Goal: Information Seeking & Learning: Learn about a topic

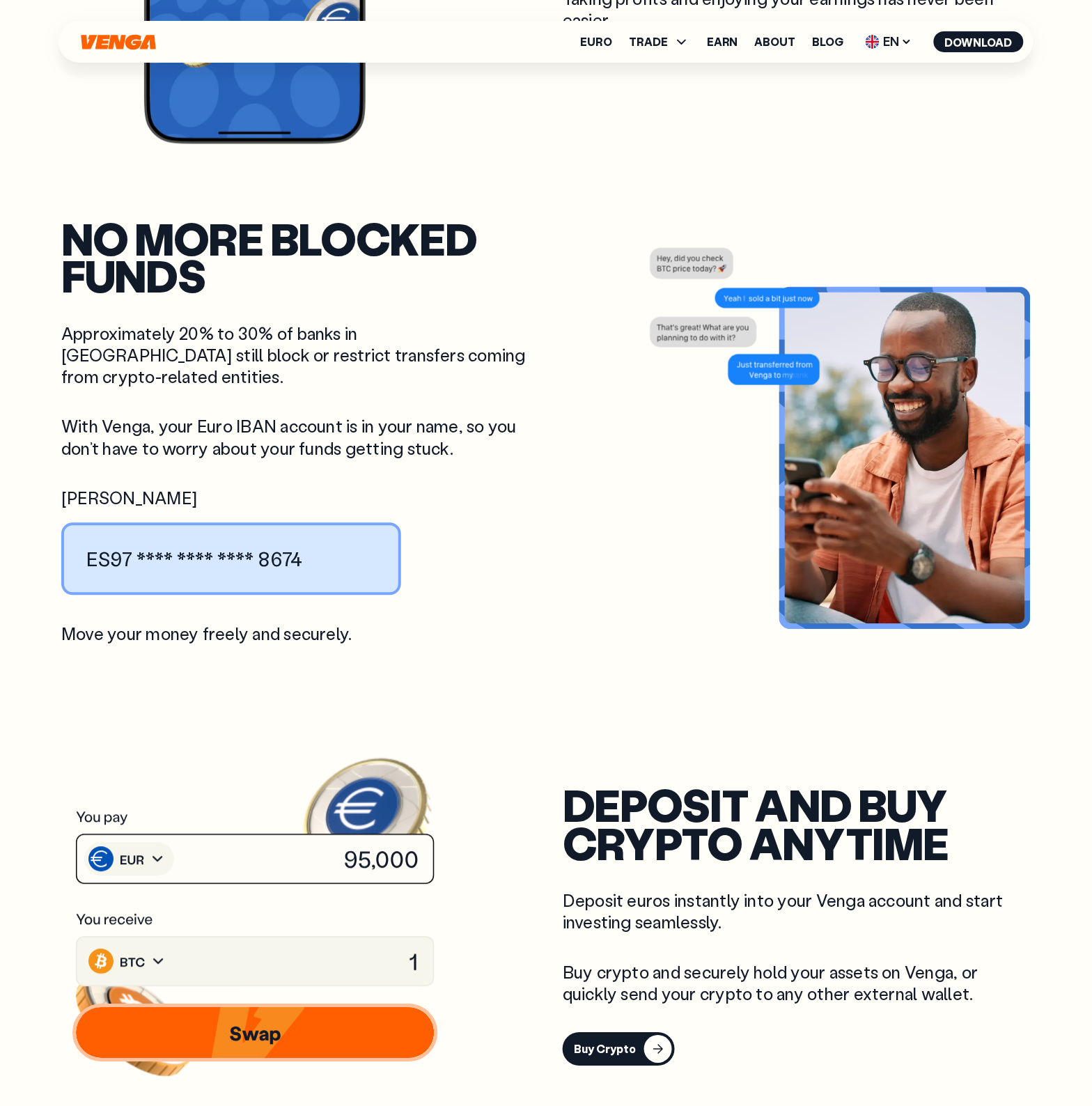
scroll to position [1916, 0]
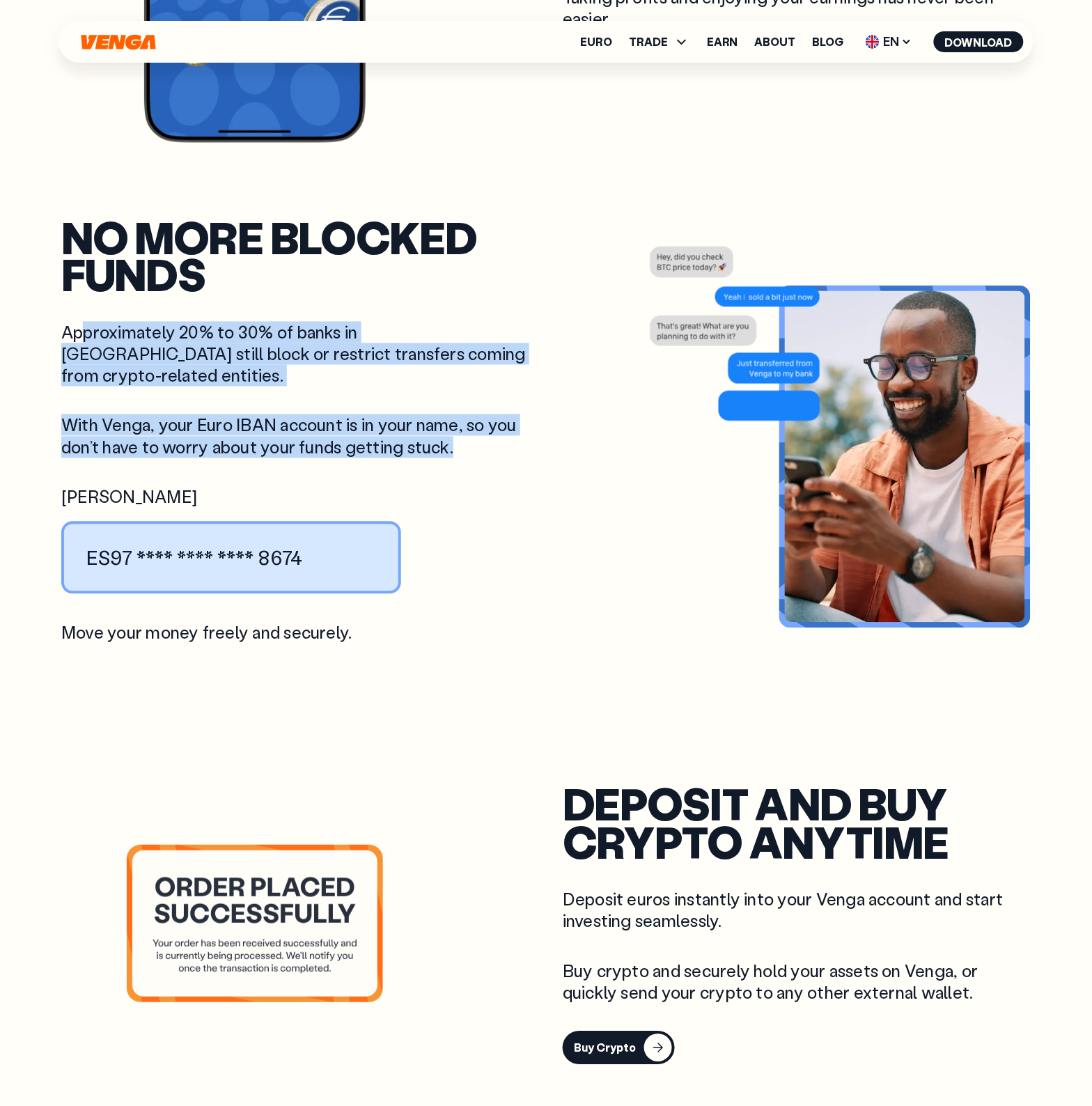
drag, startPoint x: 80, startPoint y: 333, endPoint x: 479, endPoint y: 435, distance: 411.8
click at [479, 435] on div "no more blocked funds Approximately 20% to 30% of banks in [GEOGRAPHIC_DATA] st…" at bounding box center [296, 431] width 468 height 426
click at [479, 435] on p "With Venga, your Euro IBAN account is in your name, so you don’t have to worry …" at bounding box center [296, 436] width 468 height 43
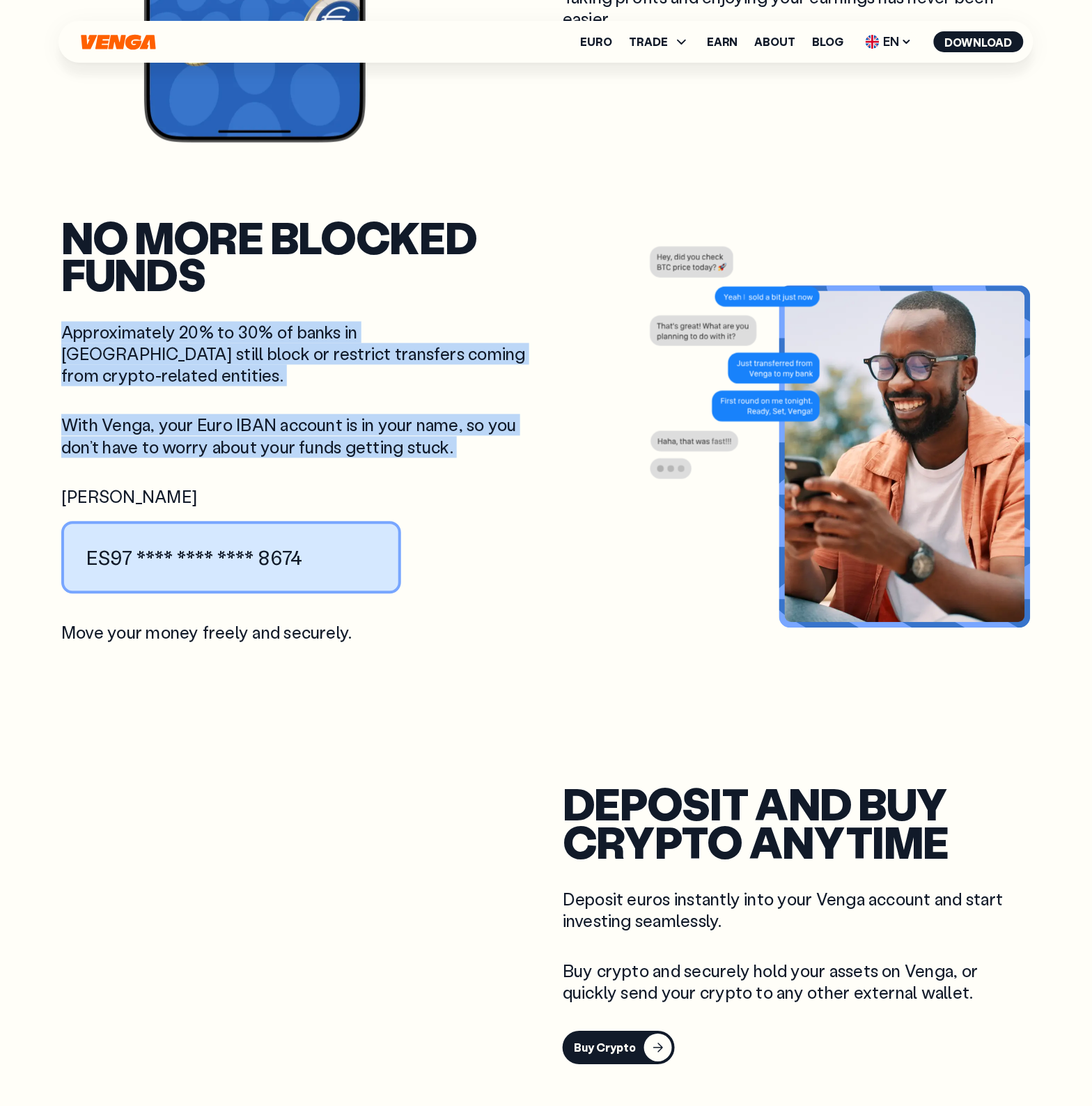
drag, startPoint x: 479, startPoint y: 435, endPoint x: 80, endPoint y: 317, distance: 416.1
click at [80, 317] on div "no more blocked funds Approximately 20% to 30% of banks in [GEOGRAPHIC_DATA] st…" at bounding box center [296, 431] width 468 height 426
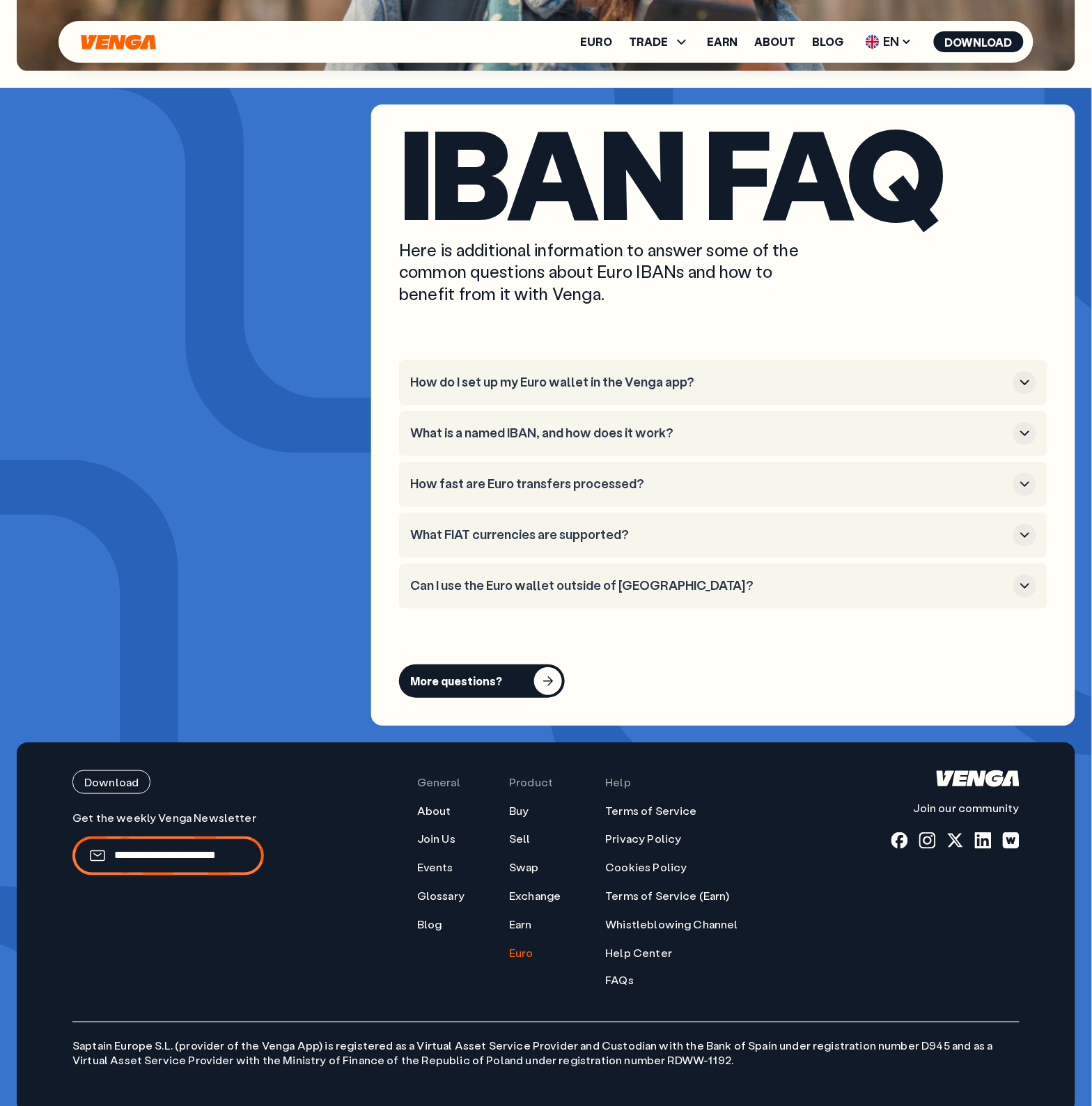
scroll to position [5588, 0]
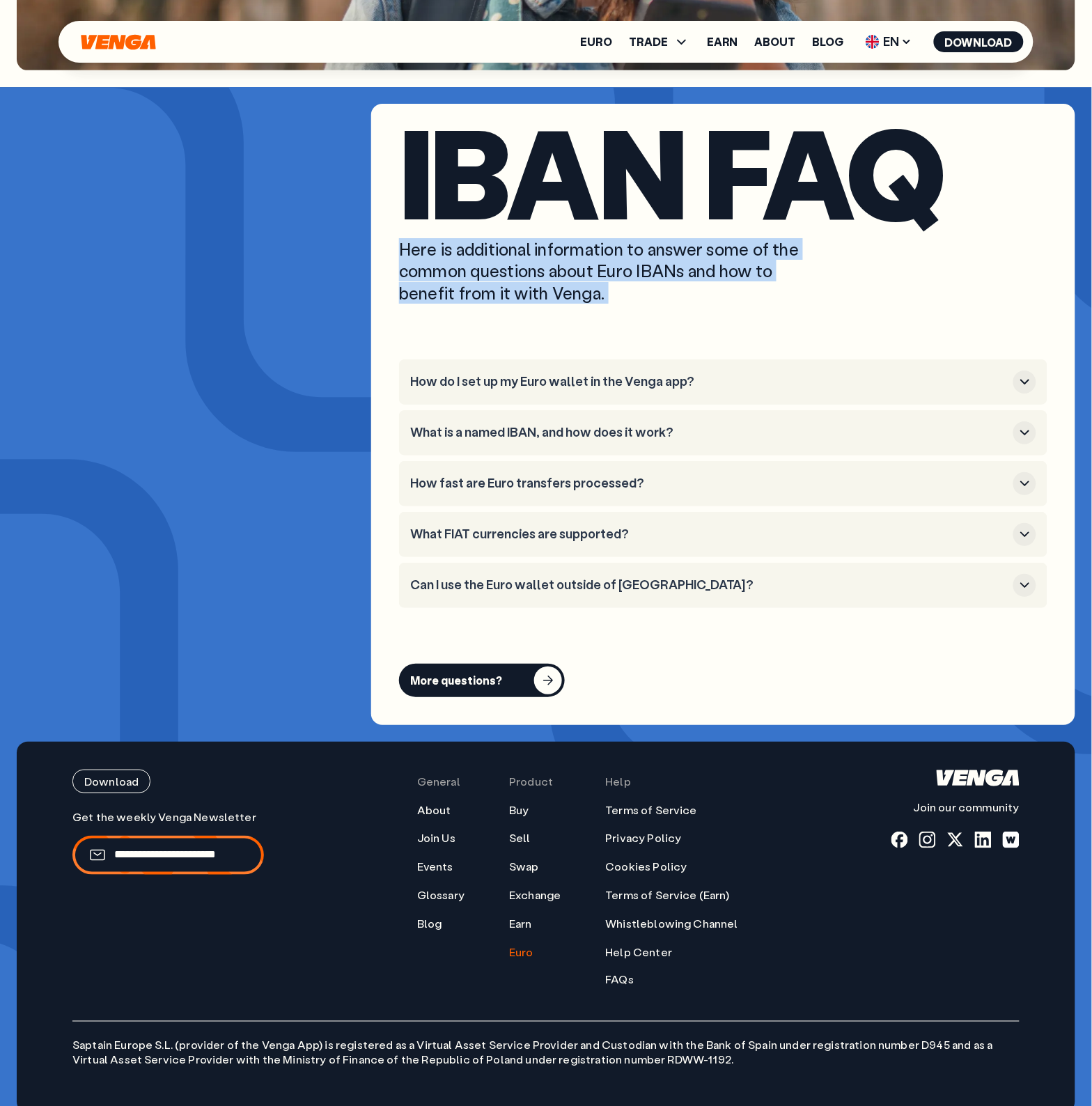
drag, startPoint x: 723, startPoint y: 291, endPoint x: 346, endPoint y: 227, distance: 382.4
click at [346, 227] on section "IBAN FAQ Here is additional information to answer some of the common questions …" at bounding box center [546, 415] width 1059 height 622
copy div "Here is additional information to answer some of the common questions about Eur…"
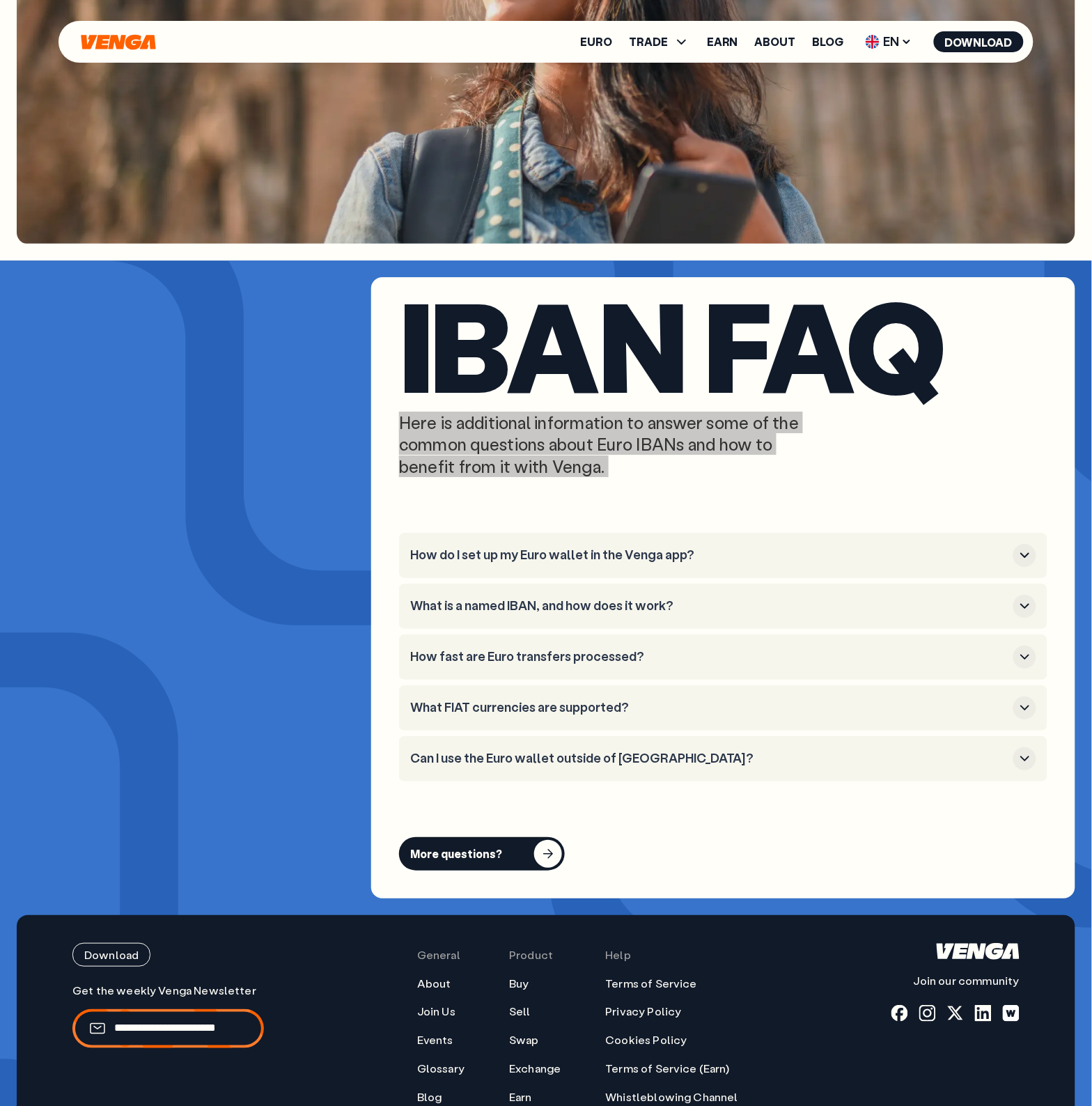
scroll to position [5413, 0]
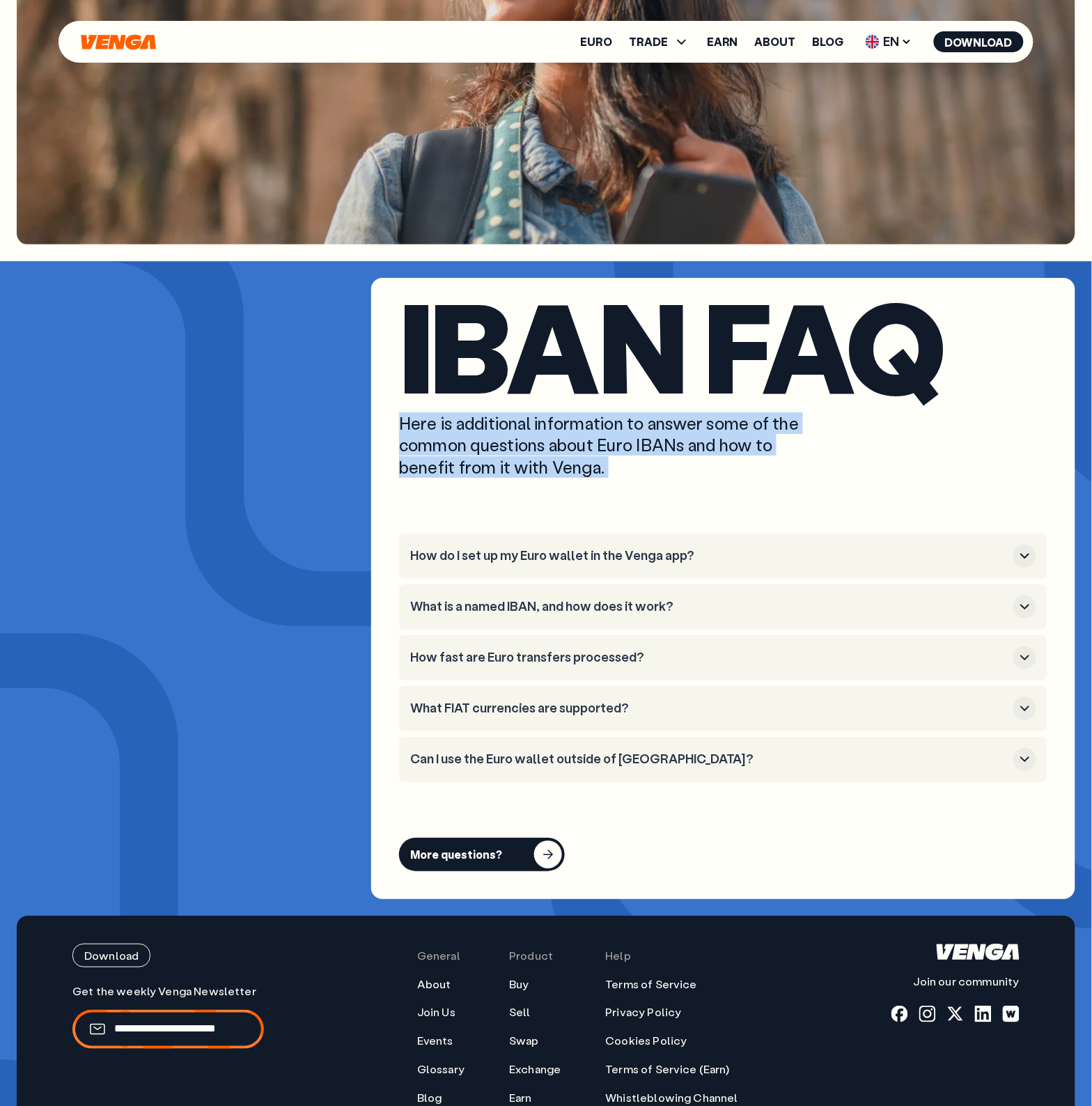
click at [752, 545] on button "How do I set up my Euro wallet in the Venga app?" at bounding box center [723, 556] width 626 height 23
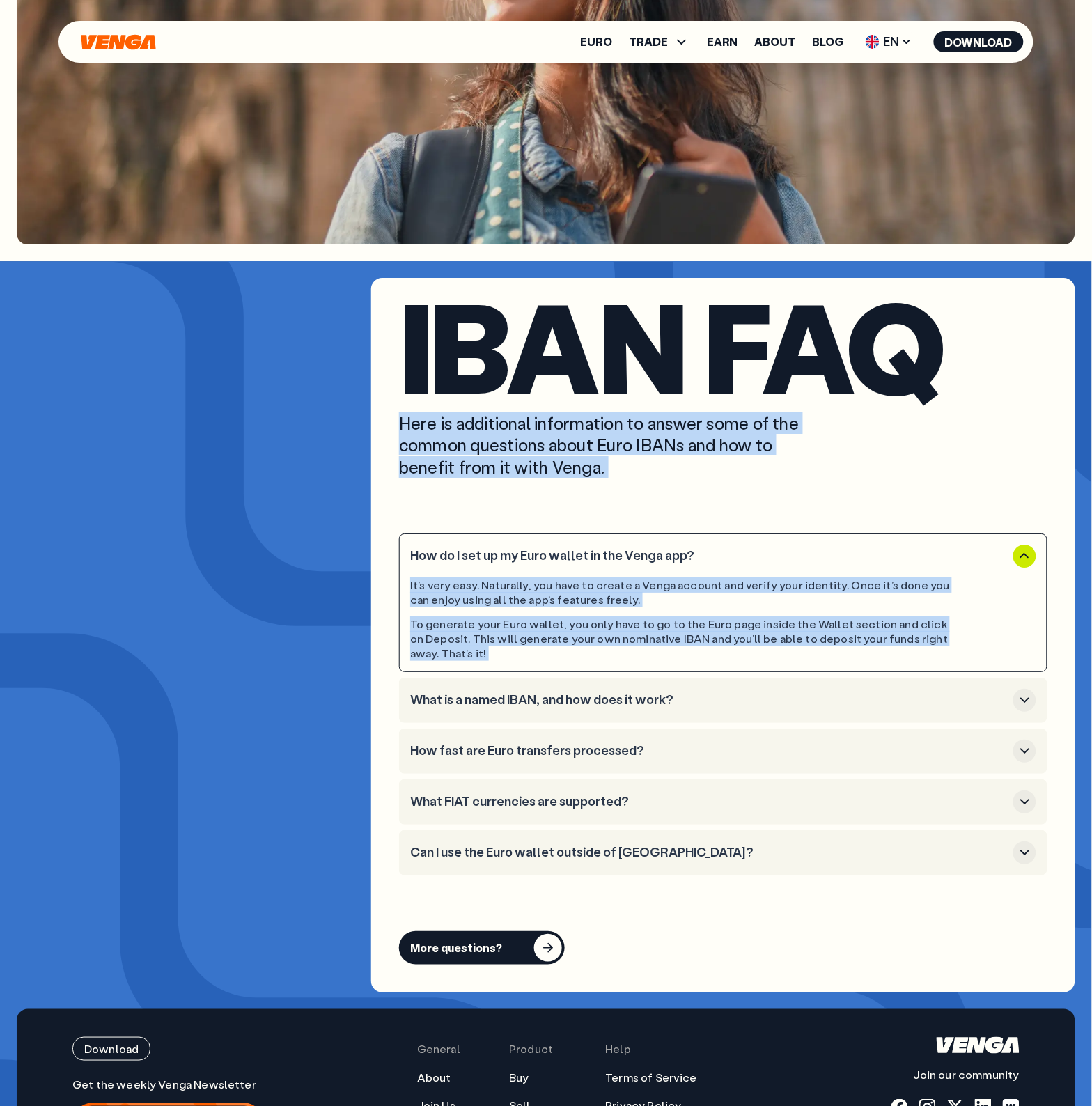
click at [632, 629] on div "To generate your Euro wallet, you only have to go to the Euro page inside the W…" at bounding box center [684, 638] width 547 height 43
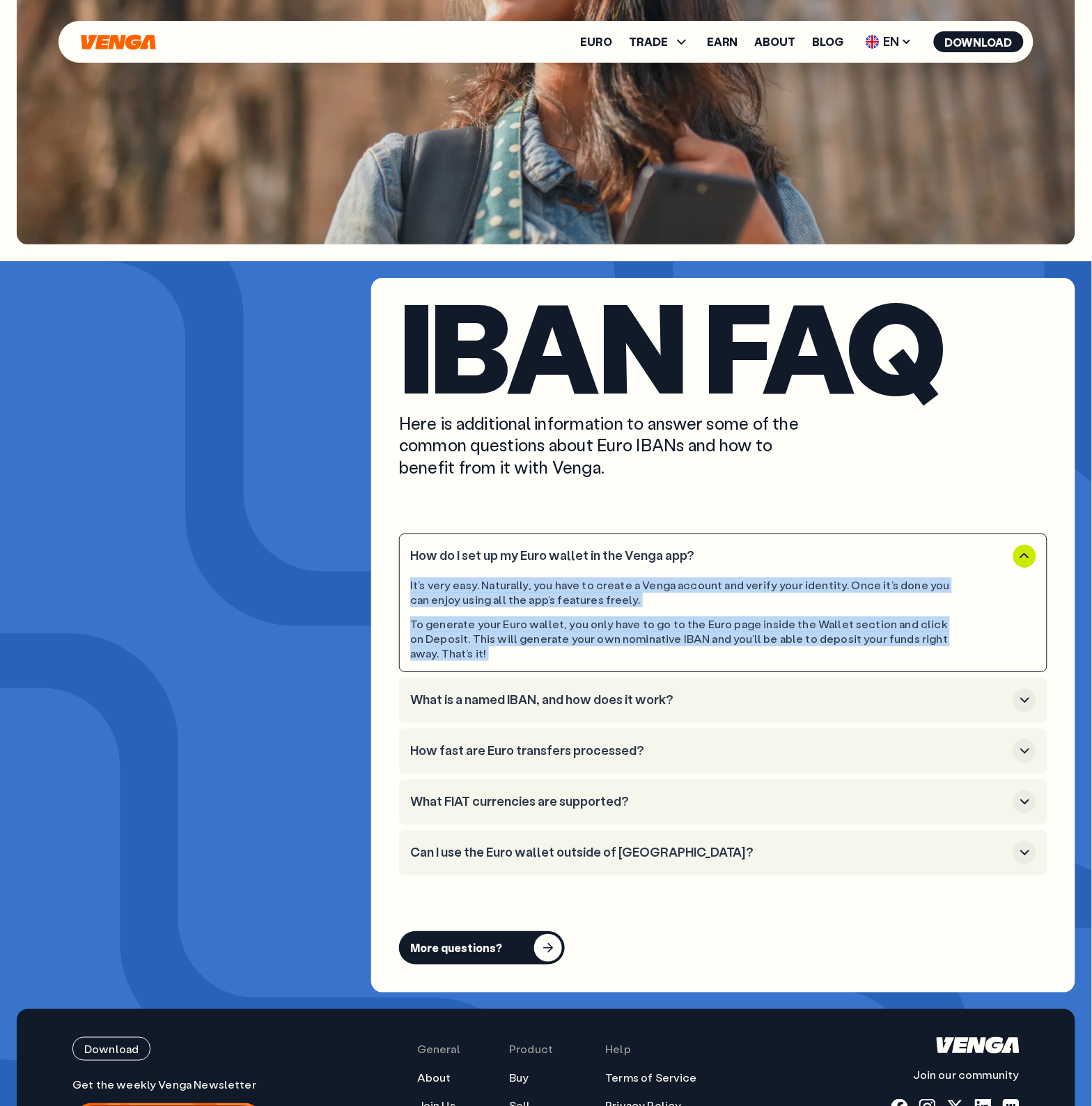
drag, startPoint x: 632, startPoint y: 631, endPoint x: 358, endPoint y: 568, distance: 281.1
click at [358, 568] on section "IBAN FAQ Here is additional information to answer some of the common questions …" at bounding box center [546, 635] width 1059 height 715
click at [494, 692] on h3 "What is a named IBAN, and how does it work?" at bounding box center [709, 700] width 597 height 15
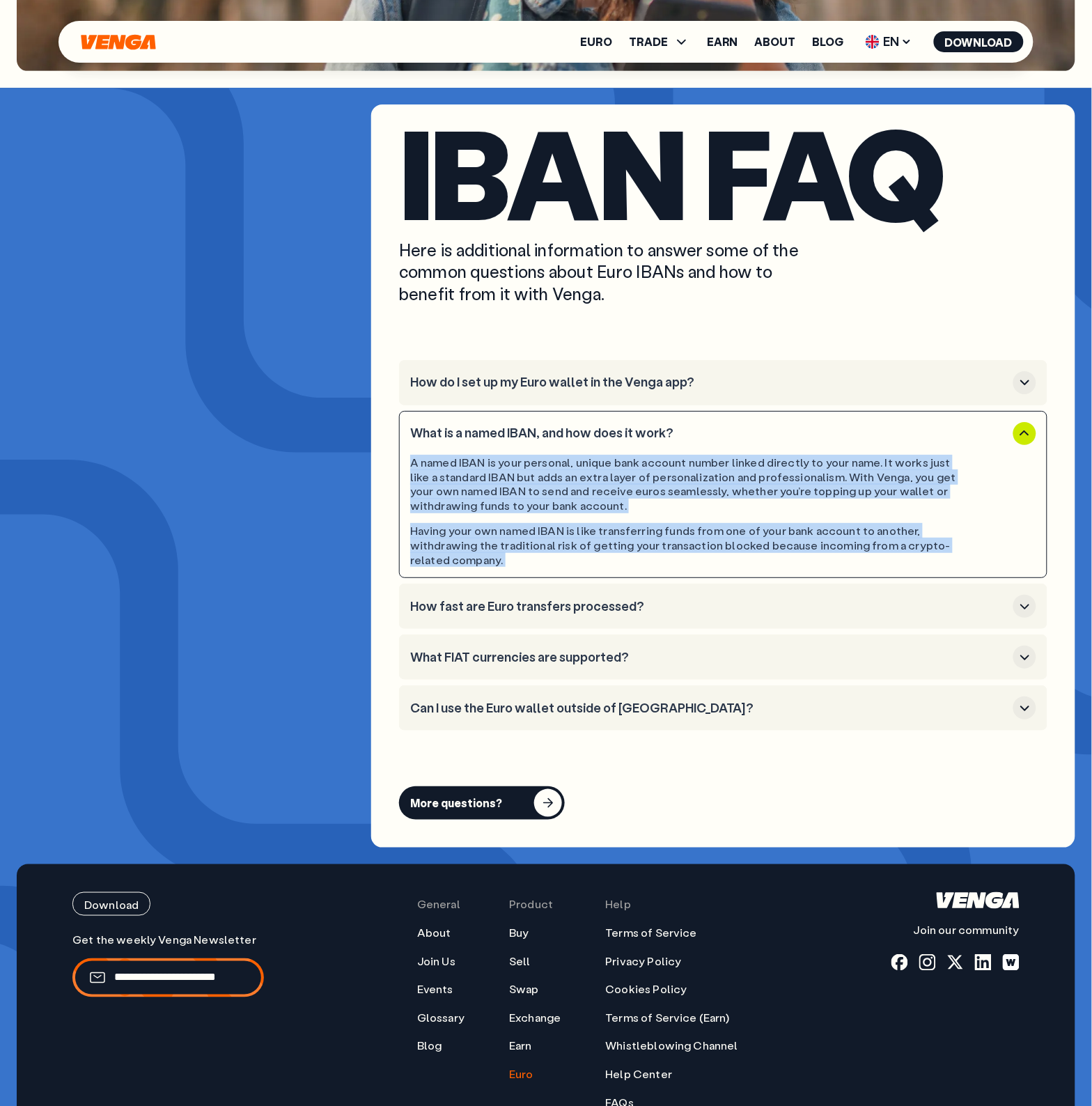
scroll to position [5588, 0]
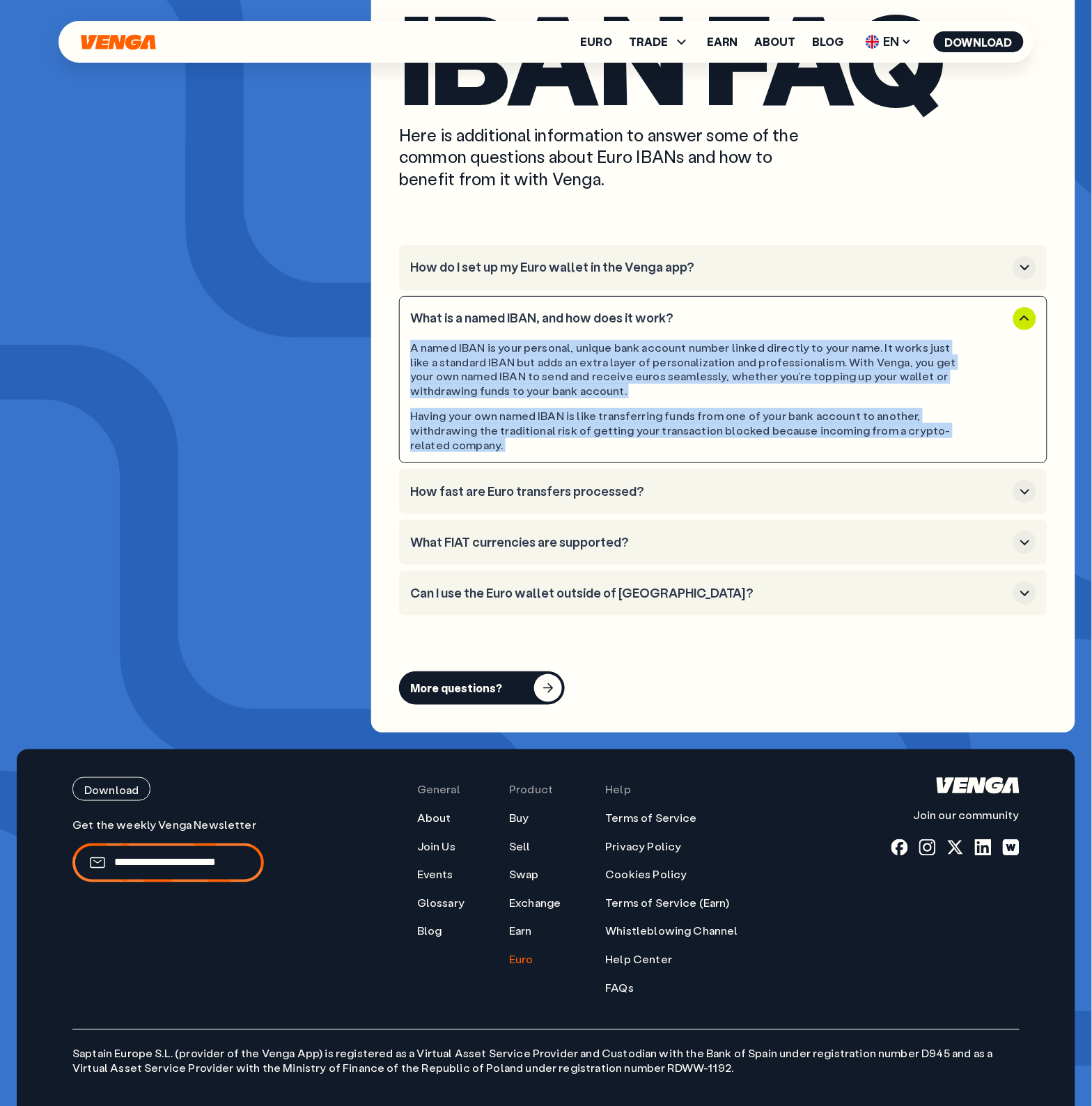
click at [506, 484] on h3 "How fast are Euro transfers processed?" at bounding box center [709, 492] width 597 height 15
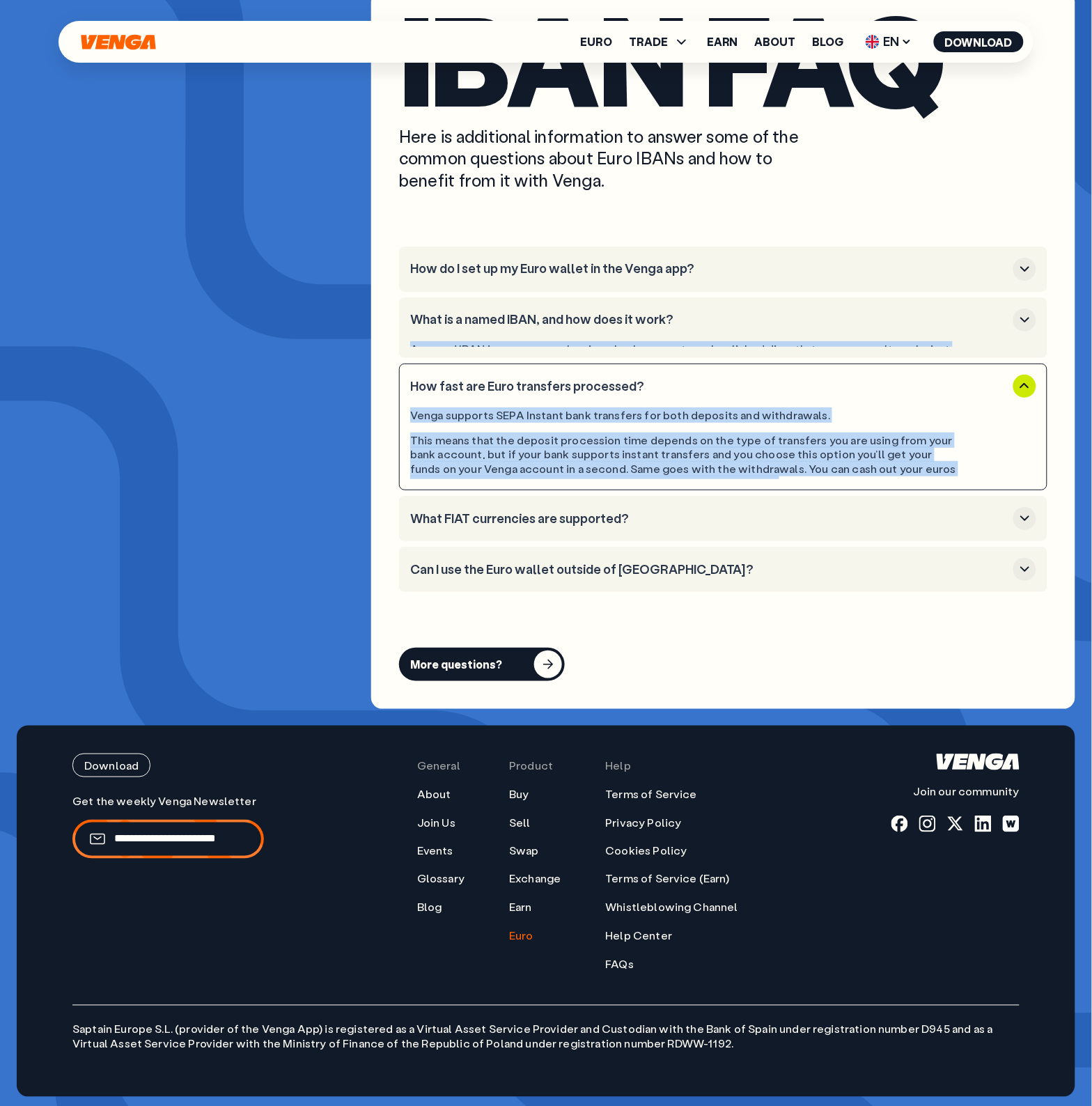
scroll to position [5681, 0]
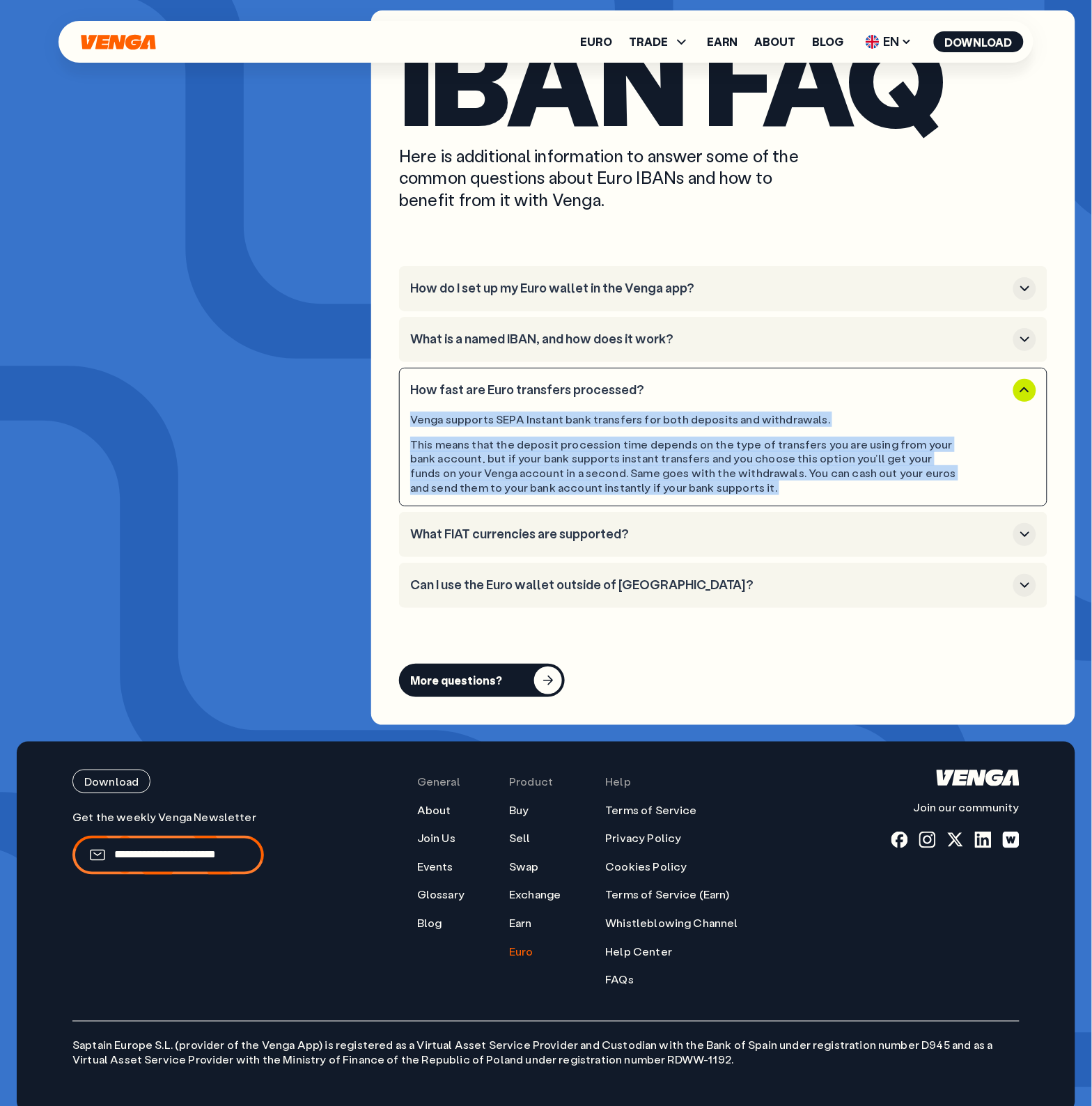
click at [455, 523] on button "What FIAT currencies are supported?" at bounding box center [723, 534] width 626 height 23
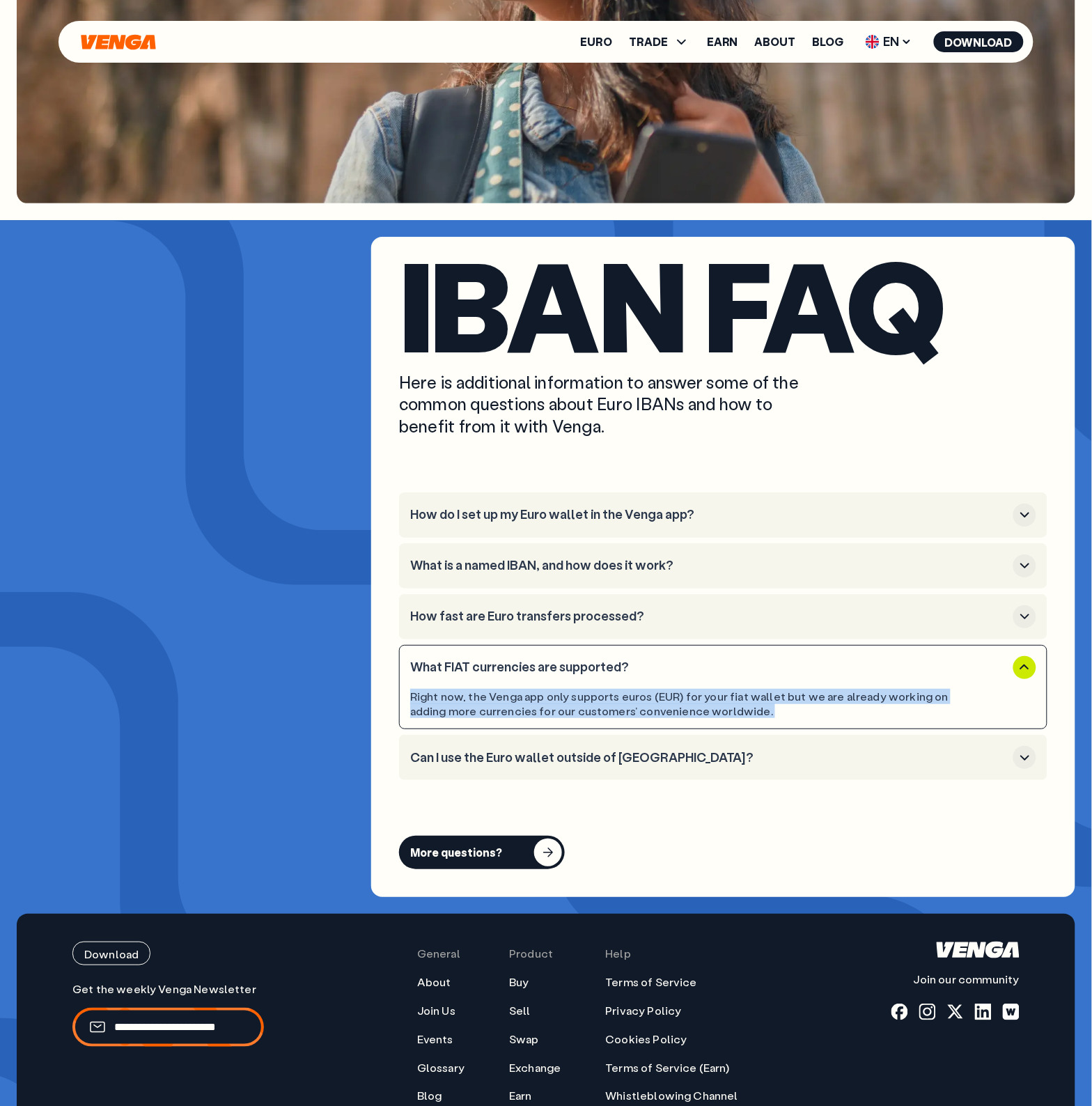
scroll to position [5453, 0]
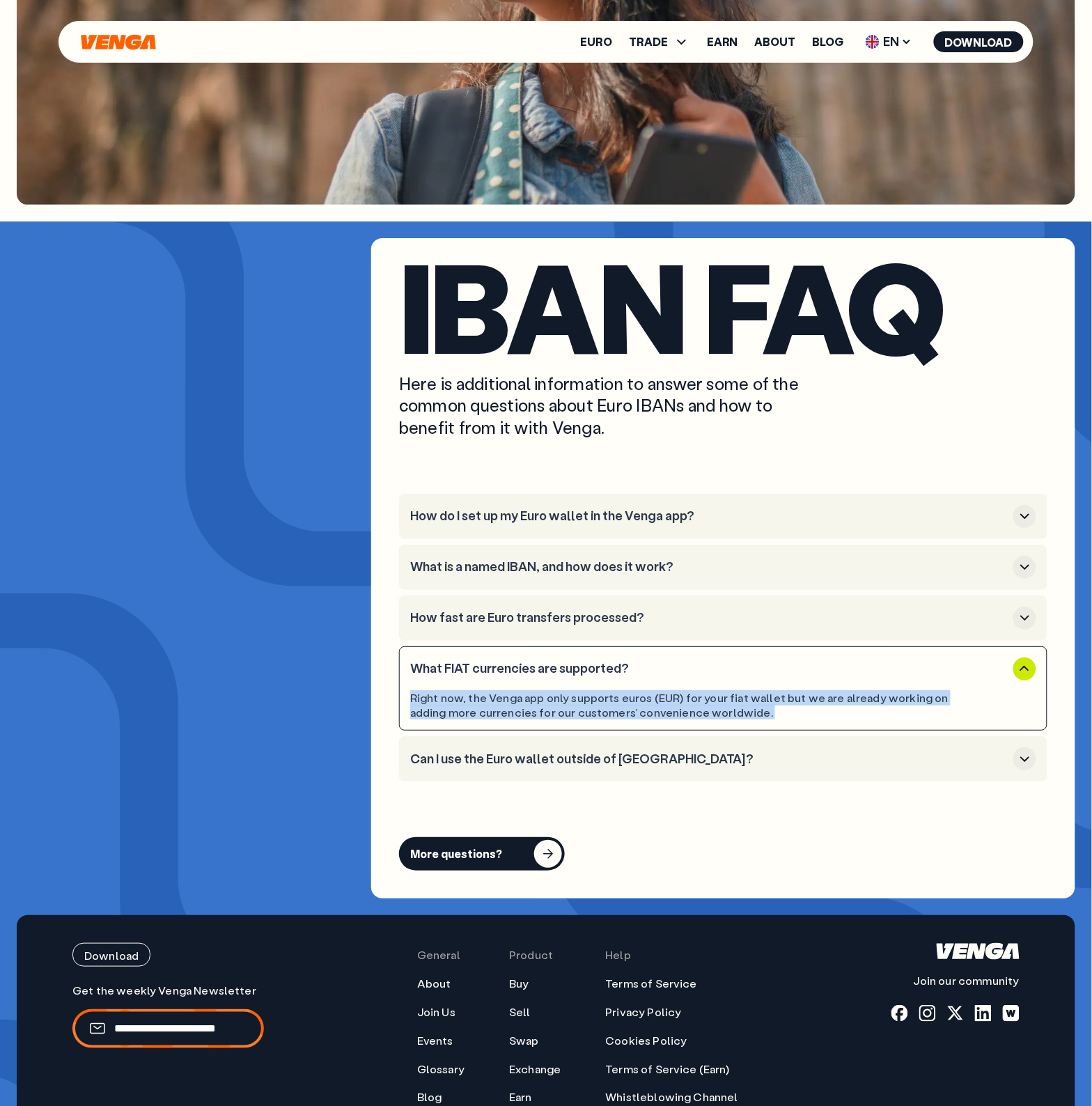
click at [555, 752] on h3 "Can I use the Euro wallet outside of [GEOGRAPHIC_DATA]?" at bounding box center [709, 760] width 597 height 15
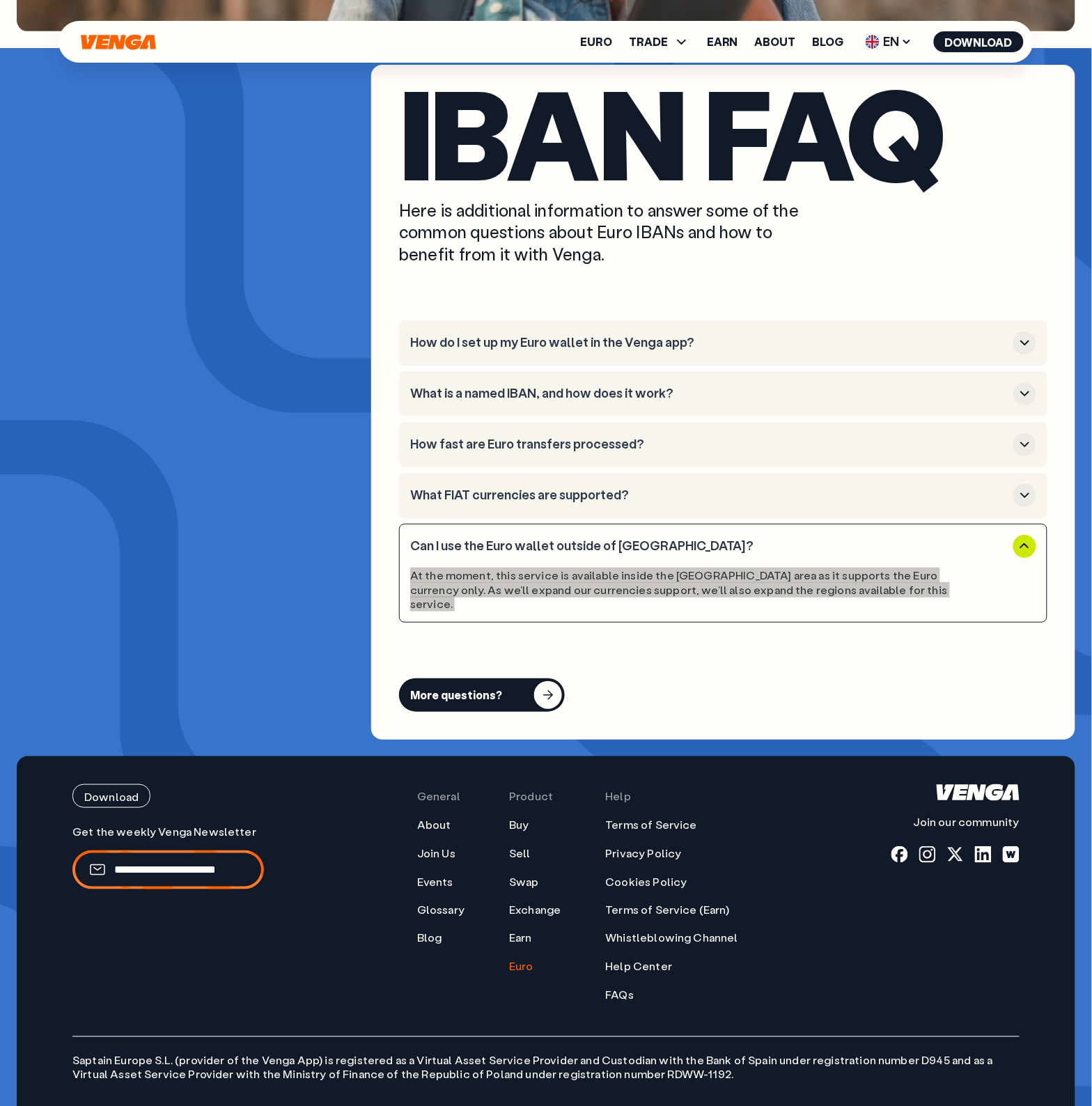
scroll to position [5627, 0]
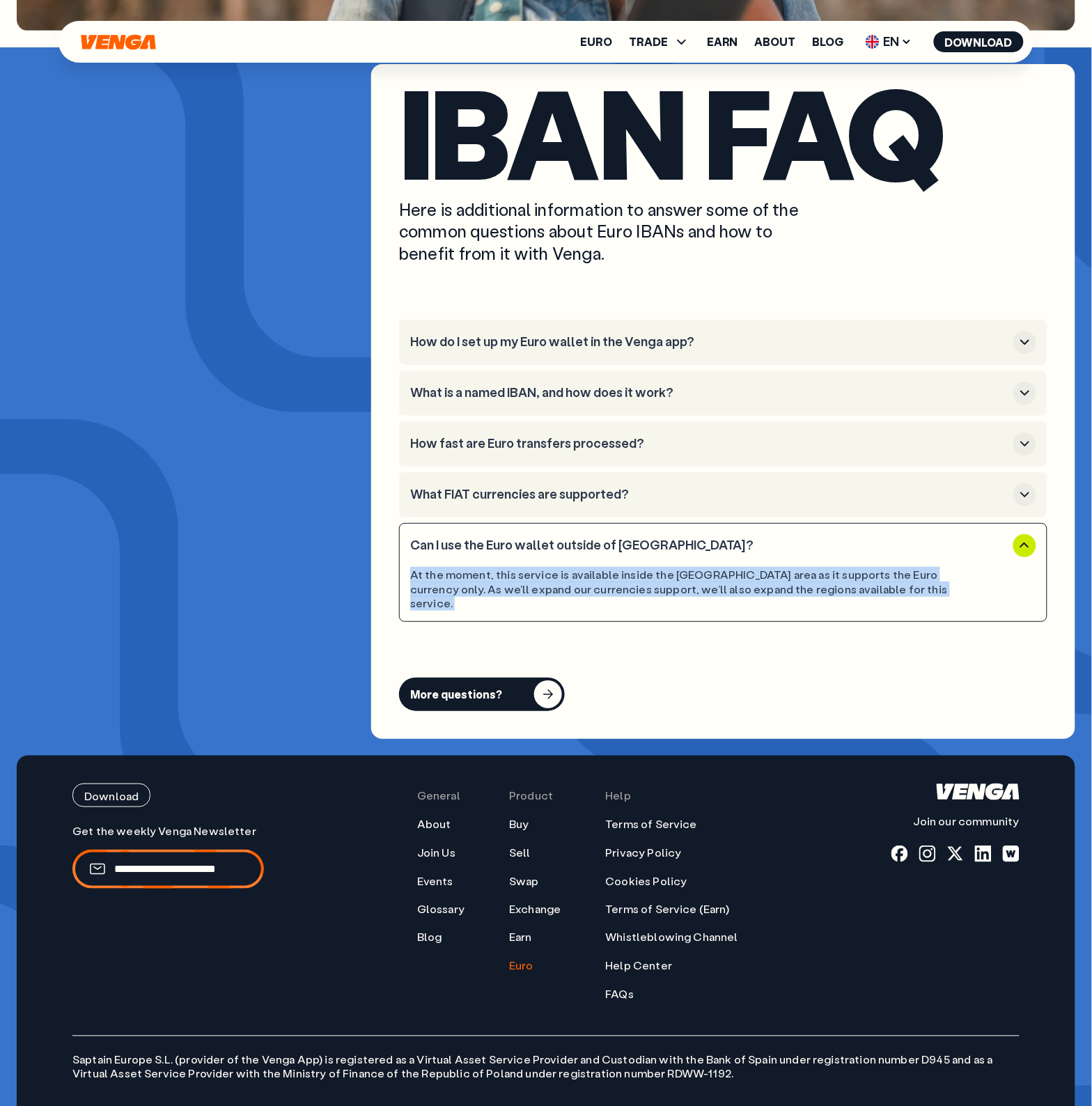
click at [425, 334] on h3 "How do I set up my Euro wallet in the Venga app?" at bounding box center [709, 342] width 597 height 15
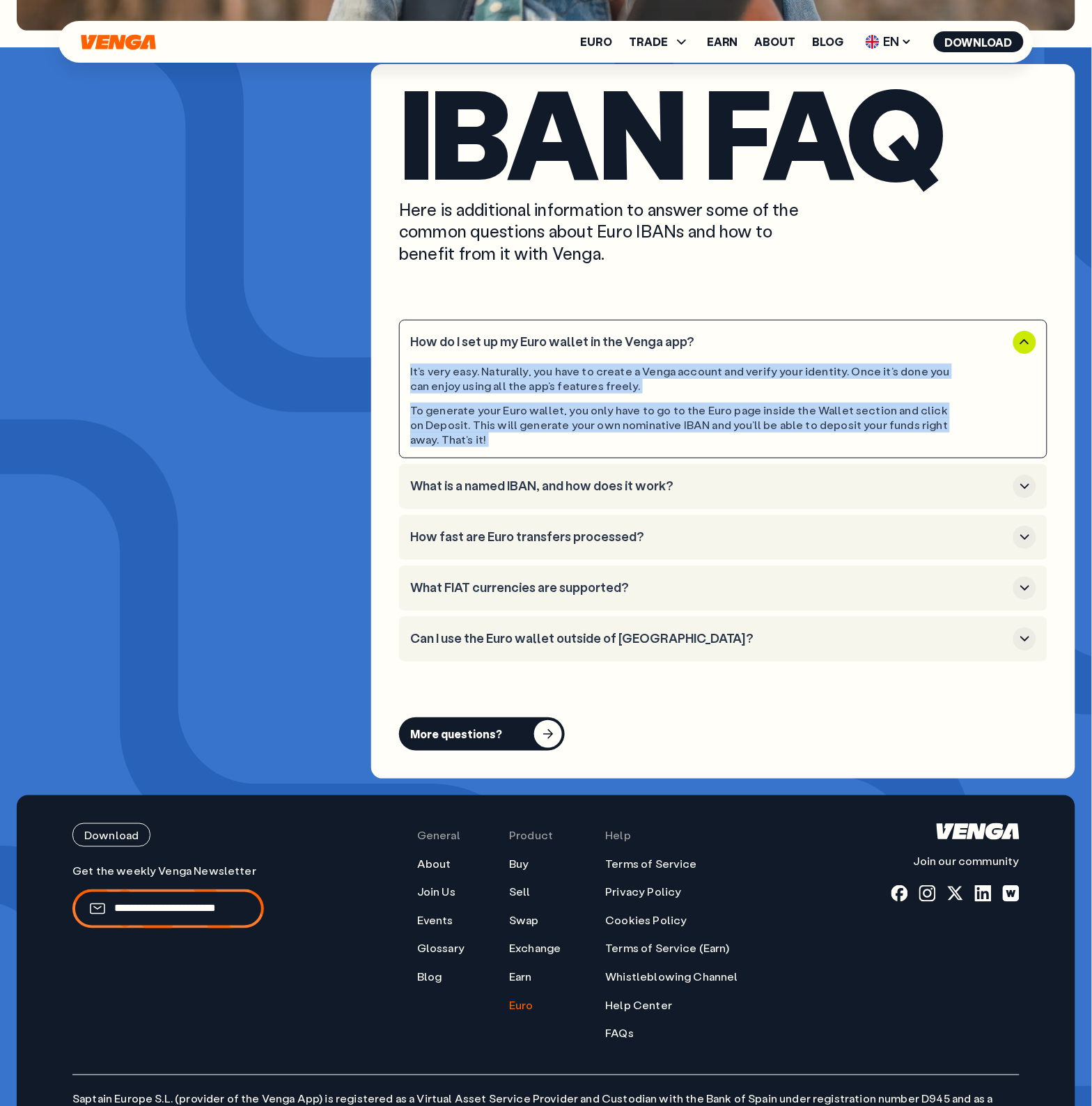
click at [483, 475] on button "What is a named IBAN, and how does it work?" at bounding box center [723, 487] width 626 height 23
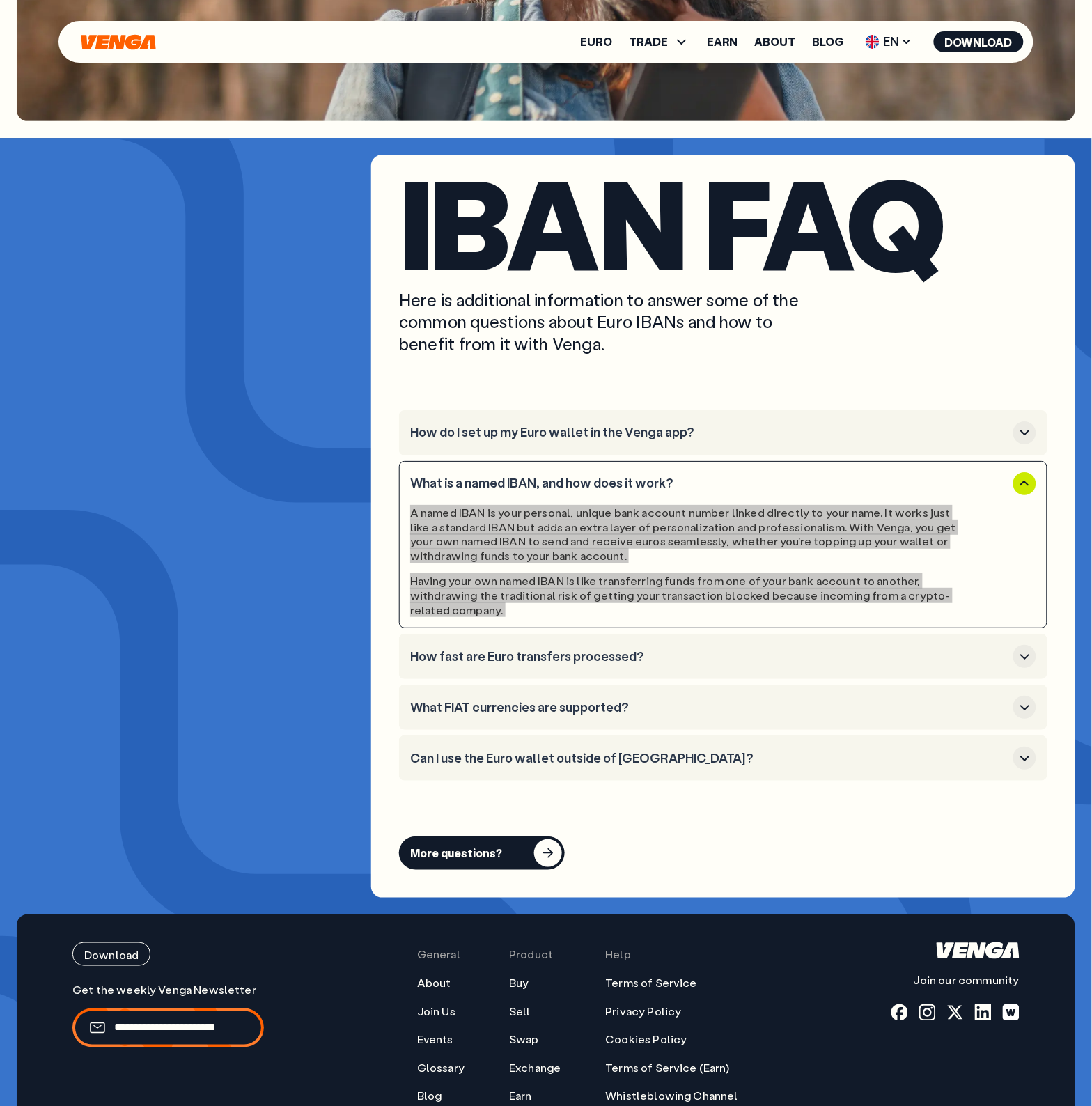
scroll to position [5536, 0]
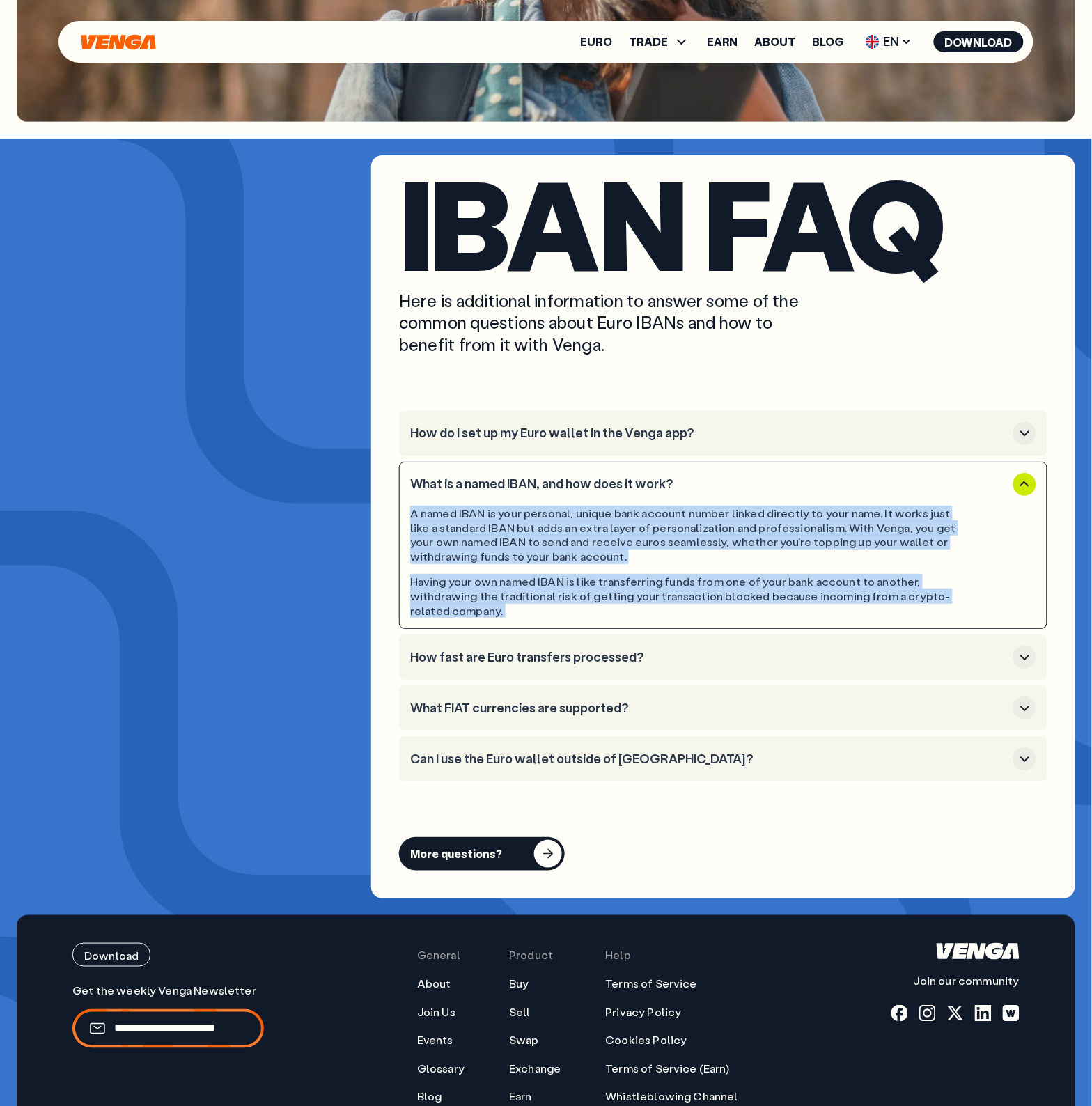
click at [451, 650] on h3 "How fast are Euro transfers processed?" at bounding box center [709, 657] width 597 height 15
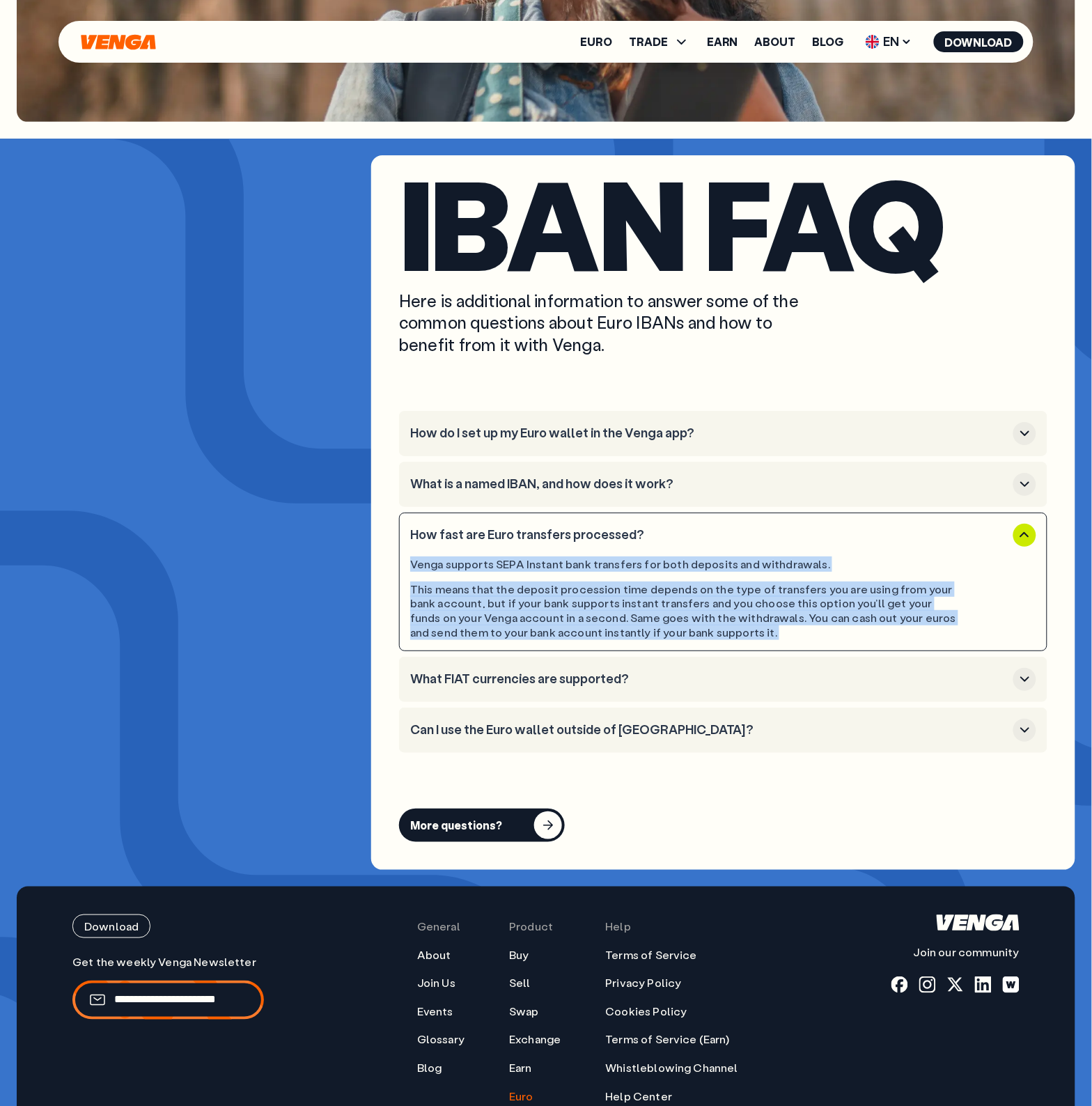
click at [511, 722] on h3 "Can I use the Euro wallet outside of [GEOGRAPHIC_DATA]?" at bounding box center [709, 730] width 597 height 15
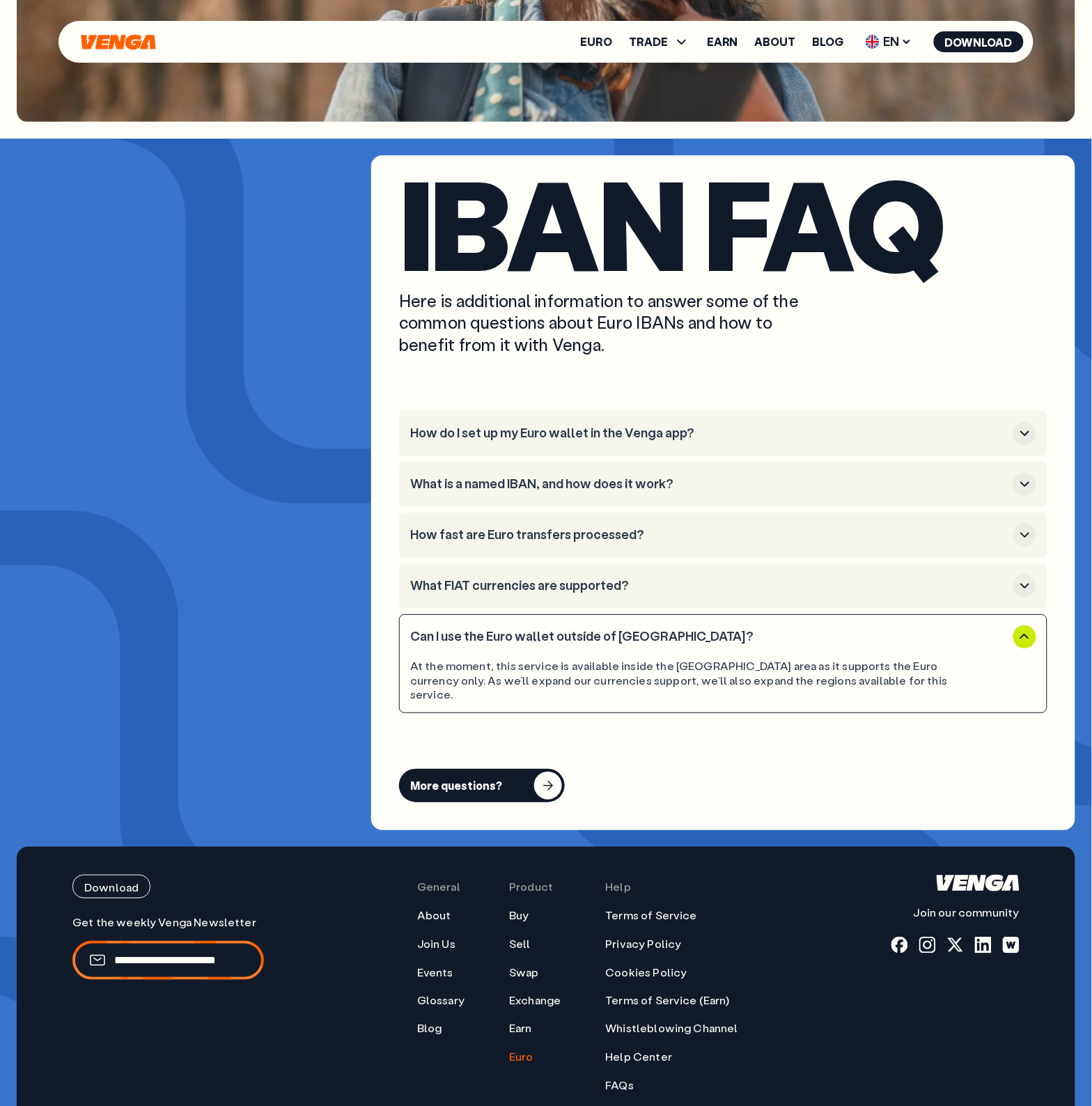
click at [458, 563] on li "What FIAT currencies are supported?" at bounding box center [724, 586] width 649 height 45
click at [447, 578] on h3 "What FIAT currencies are supported?" at bounding box center [709, 586] width 597 height 15
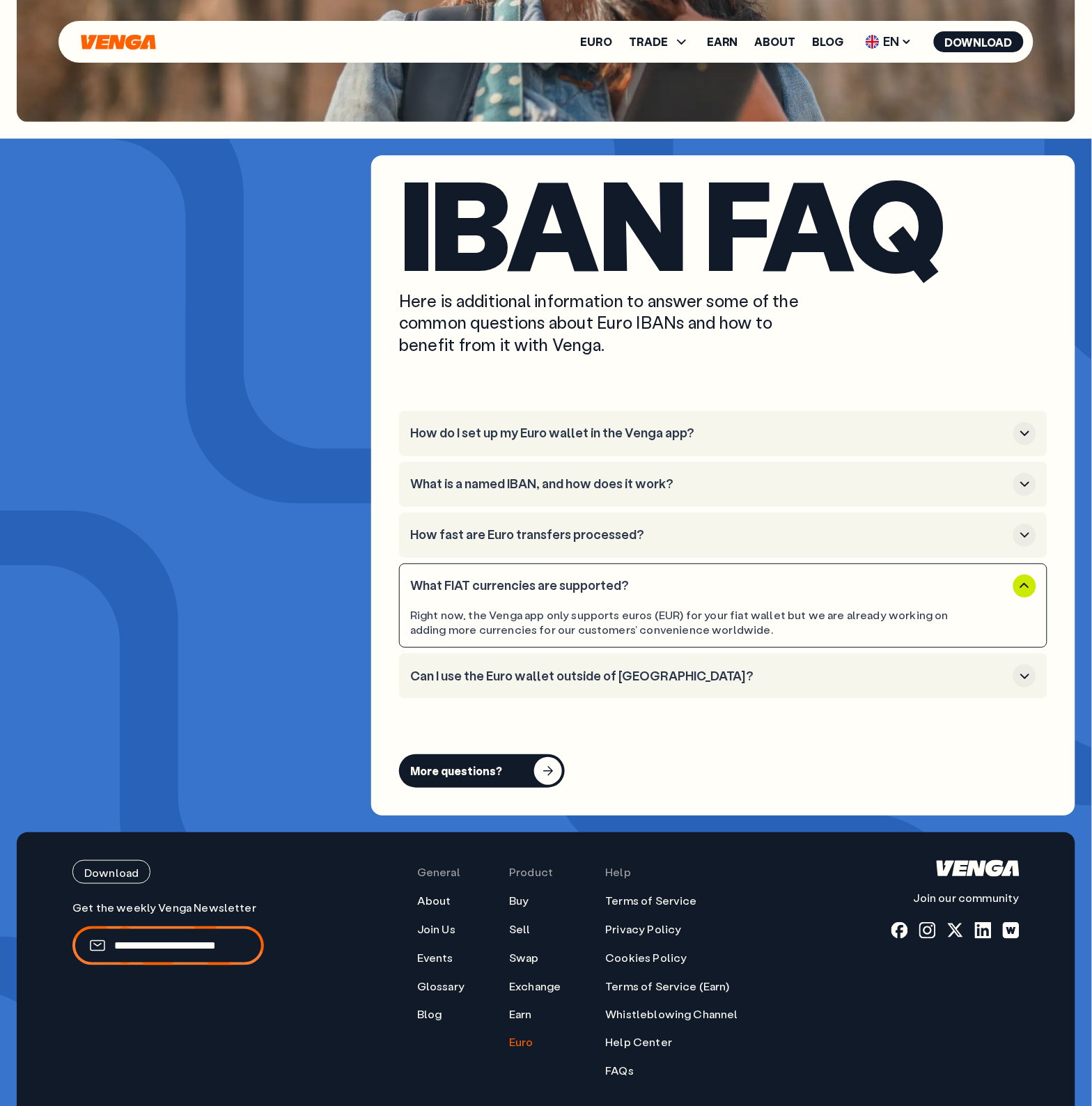
click at [460, 528] on h3 "How fast are Euro transfers processed?" at bounding box center [709, 535] width 597 height 15
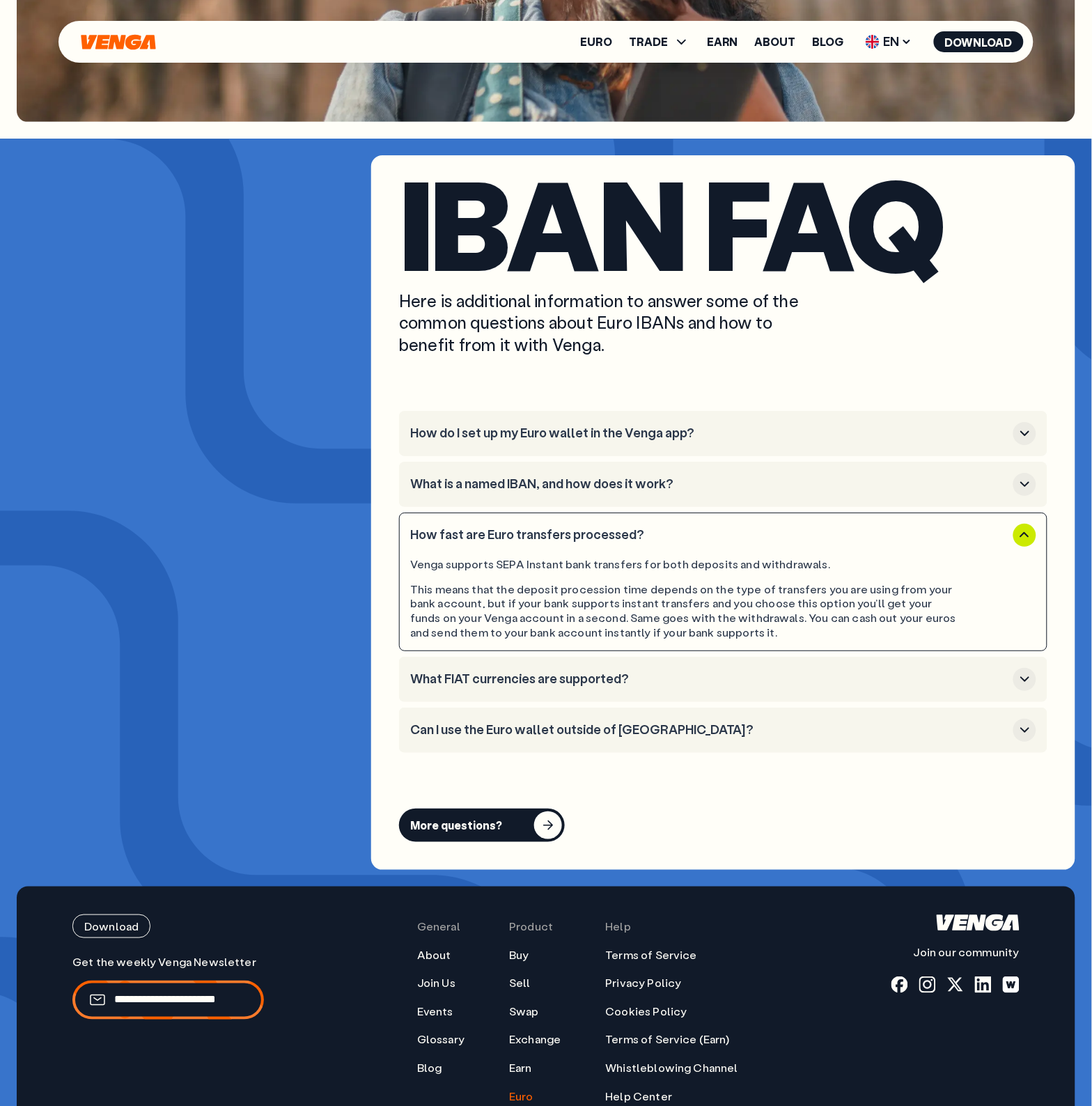
click at [441, 473] on button "What is a named IBAN, and how does it work?" at bounding box center [723, 484] width 626 height 23
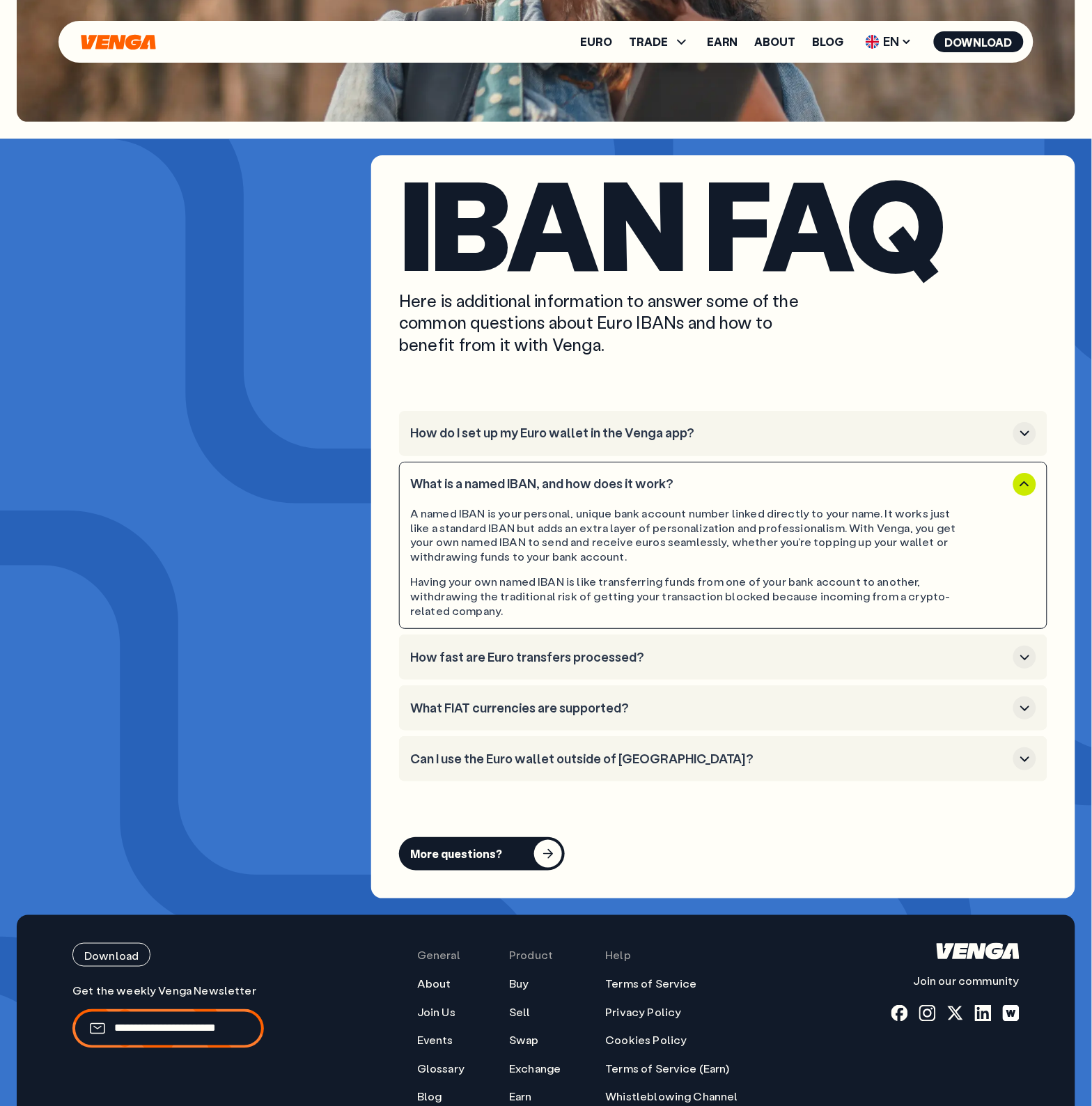
click at [434, 425] on h3 "How do I set up my Euro wallet in the Venga app?" at bounding box center [709, 433] width 597 height 15
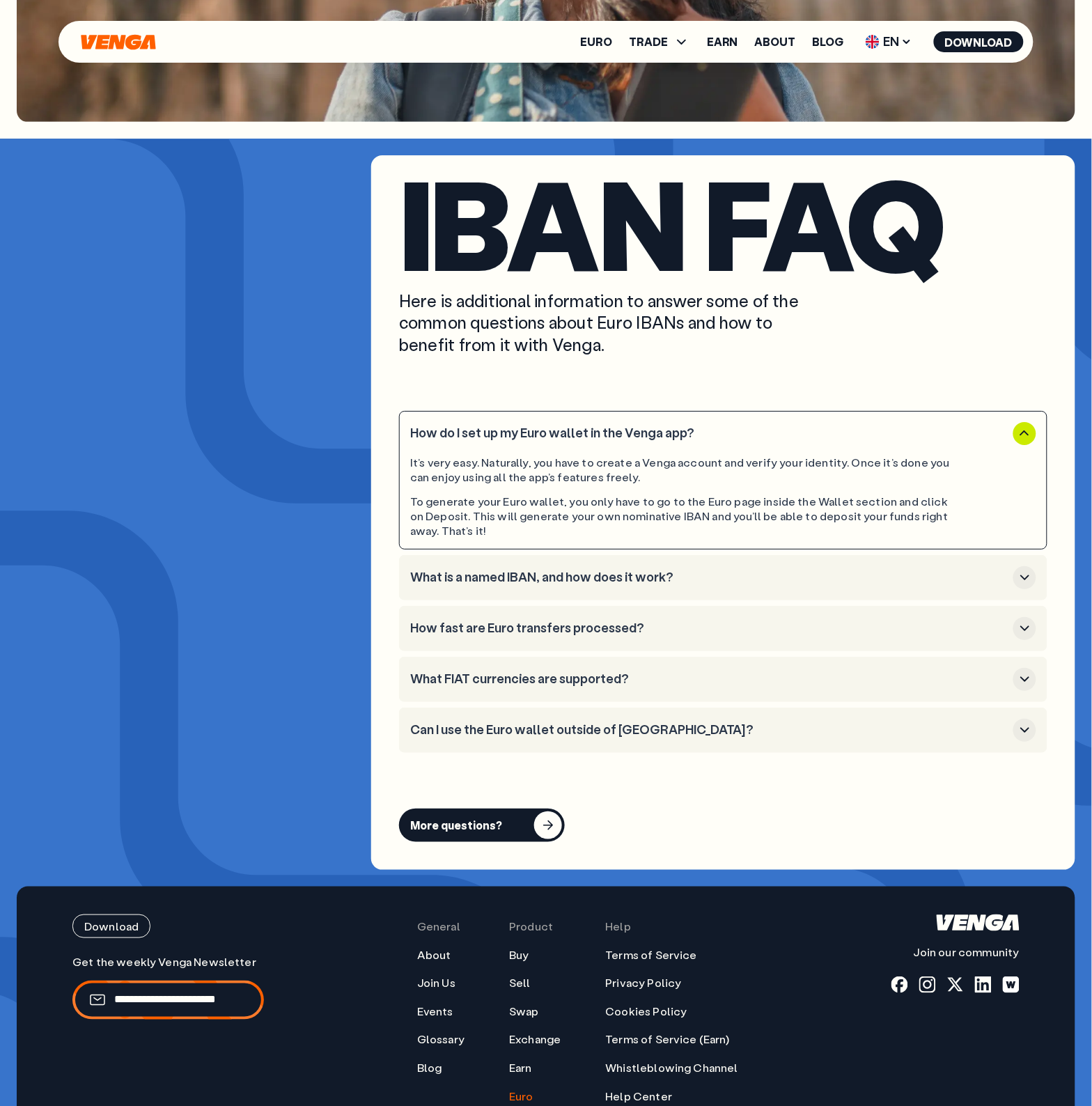
click at [677, 723] on li "Can I use the Euro wallet outside of [GEOGRAPHIC_DATA]?" at bounding box center [724, 731] width 649 height 45
click at [658, 722] on h3 "Can I use the Euro wallet outside of [GEOGRAPHIC_DATA]?" at bounding box center [709, 730] width 597 height 15
